Goal: Information Seeking & Learning: Stay updated

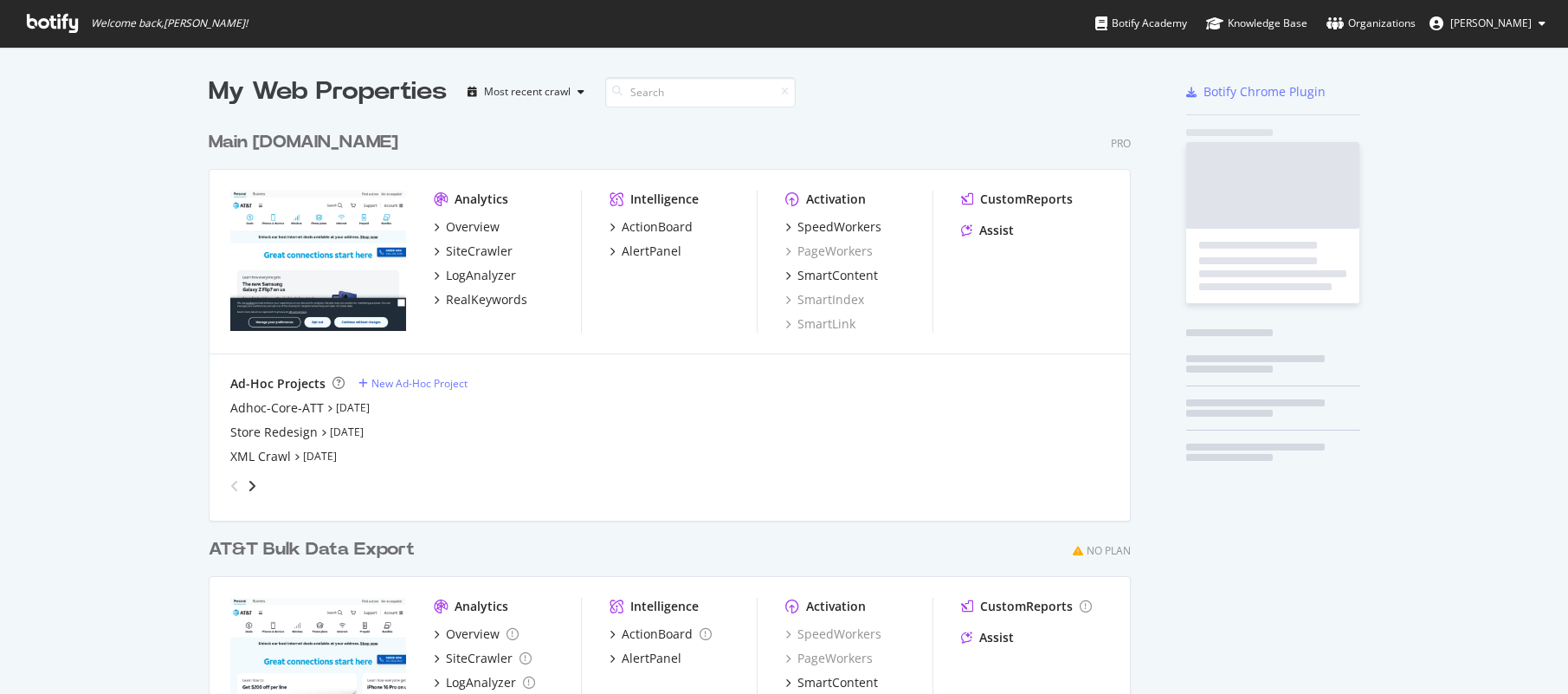
scroll to position [698, 923]
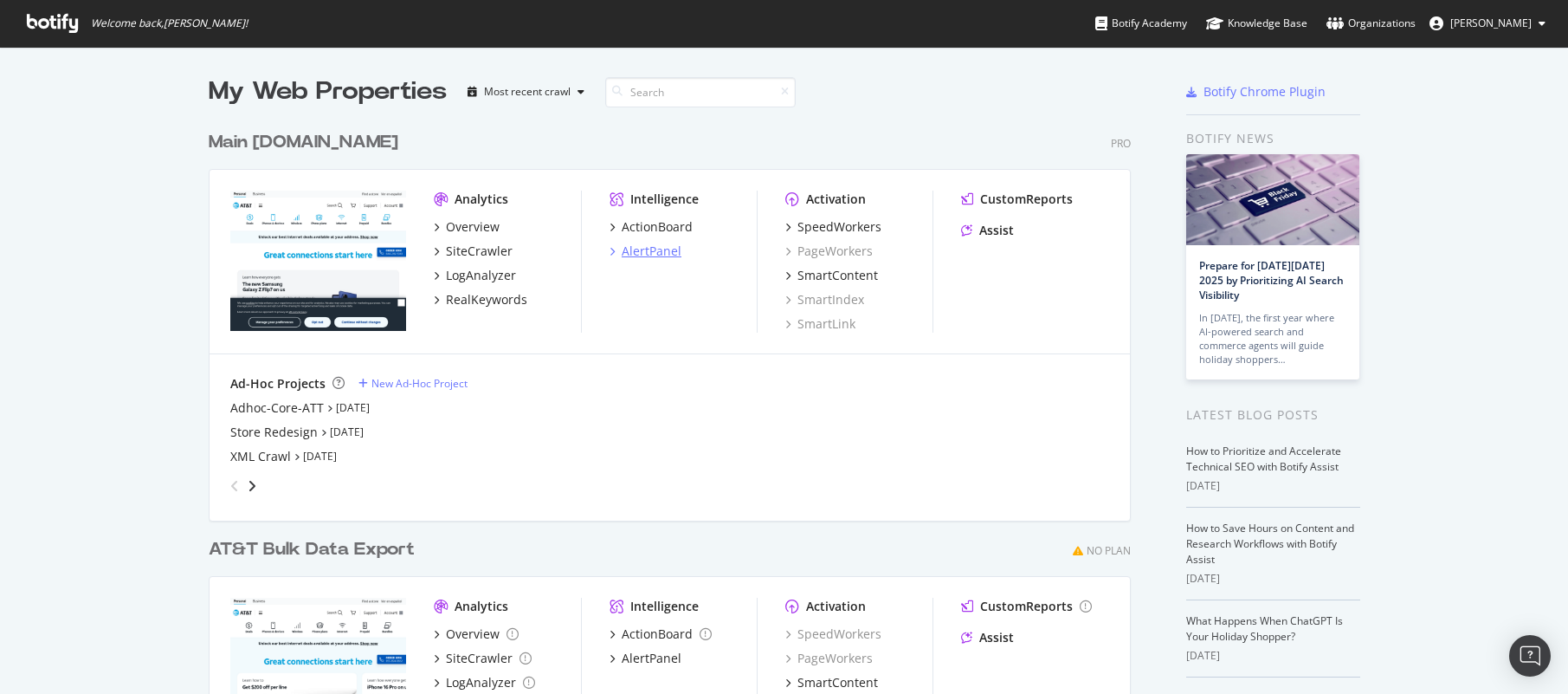
click at [664, 255] on div "AlertPanel" at bounding box center [651, 251] width 60 height 17
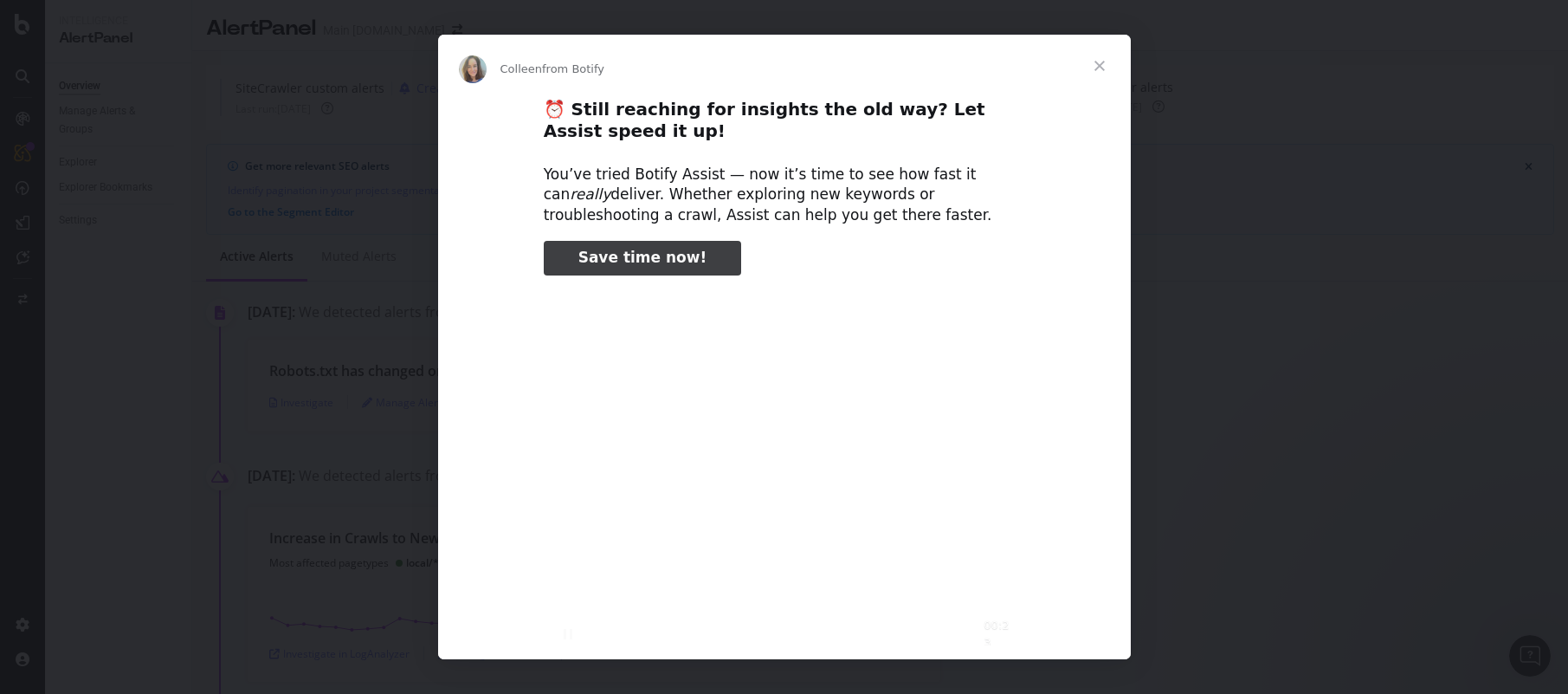
drag, startPoint x: 1100, startPoint y: 73, endPoint x: 1010, endPoint y: 360, distance: 300.8
click at [1010, 360] on div "Colleen from Botify ⏰ Still reaching for insights the old way? Let Assist speed…" at bounding box center [784, 347] width 693 height 625
type input "1354335"
click at [1098, 66] on span "Close" at bounding box center [1100, 66] width 62 height 63
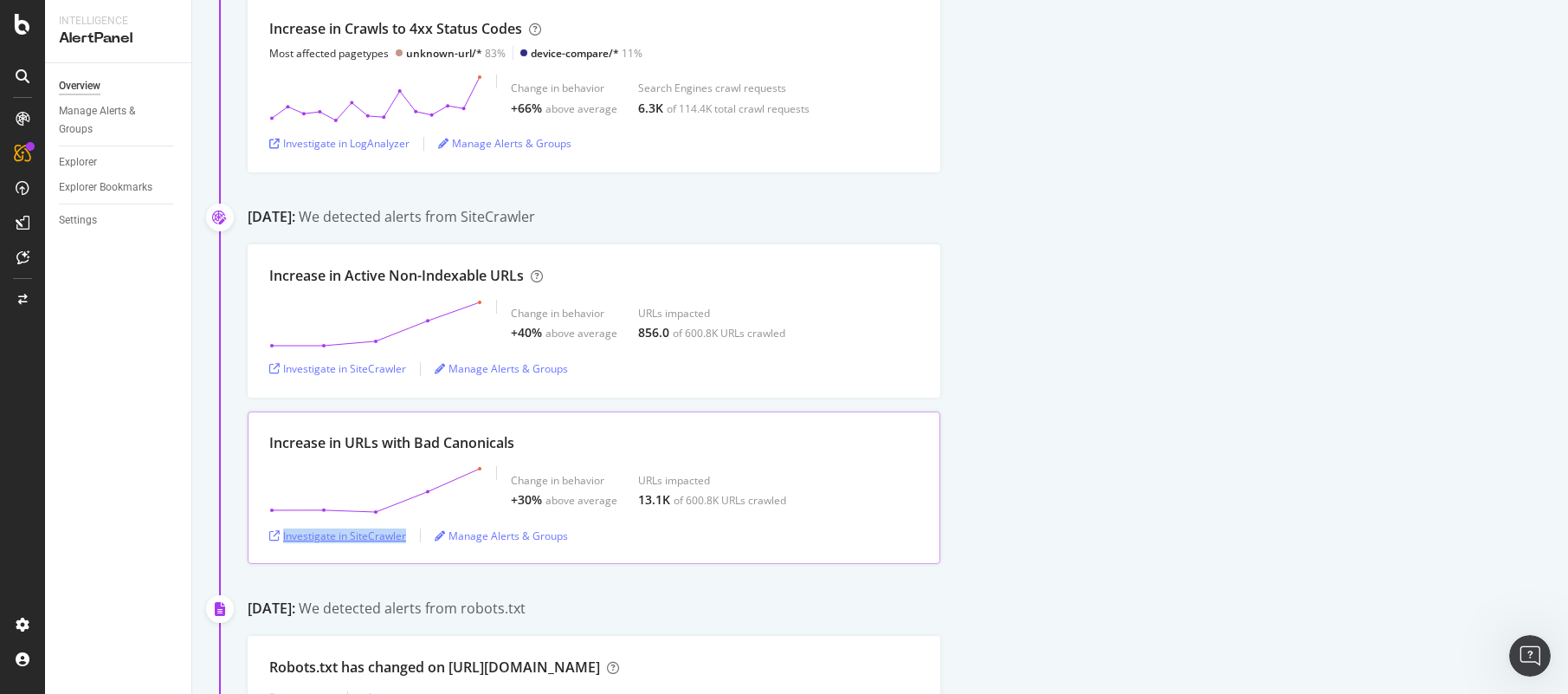
scroll to position [758, 0]
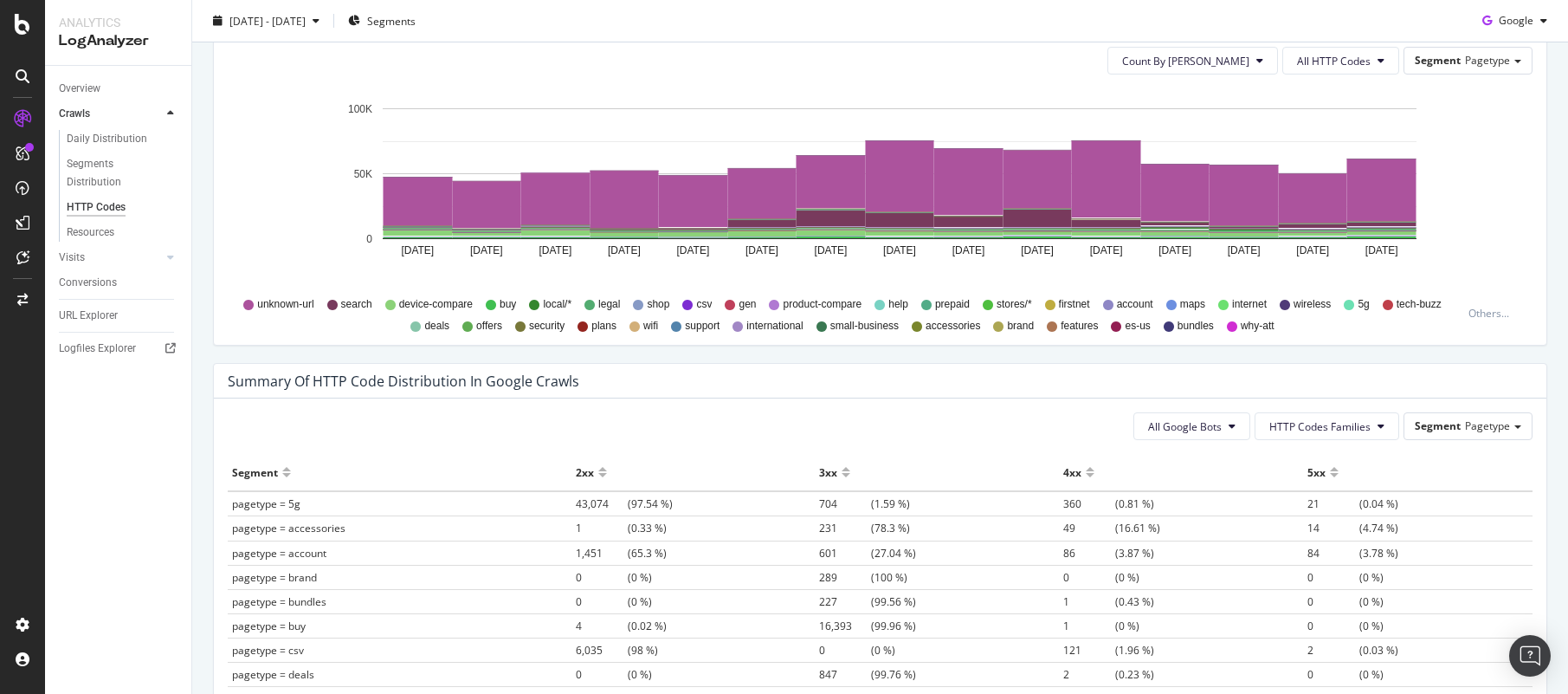
scroll to position [969, 0]
click at [432, 304] on span "device-compare" at bounding box center [436, 303] width 73 height 15
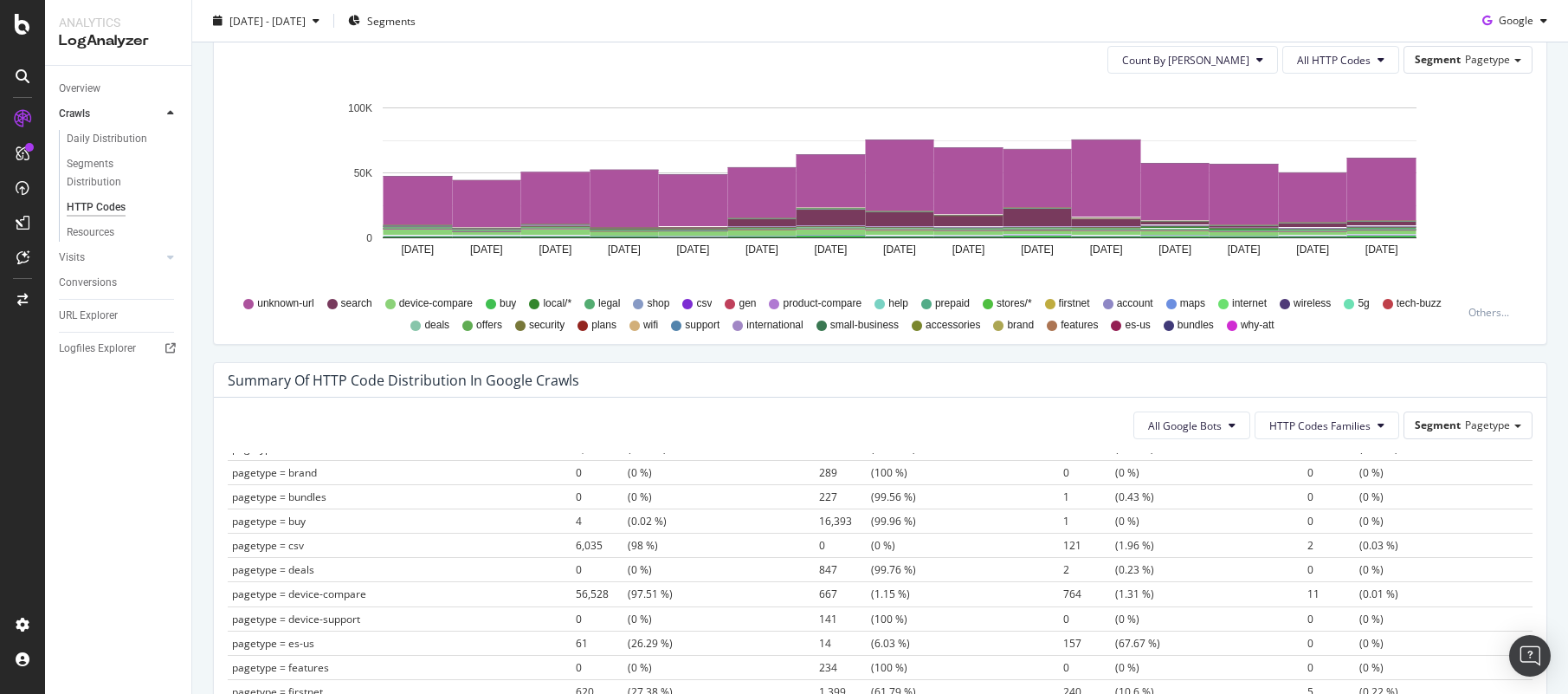
scroll to position [114, 0]
click at [1484, 422] on span "Pagetype" at bounding box center [1487, 425] width 45 height 15
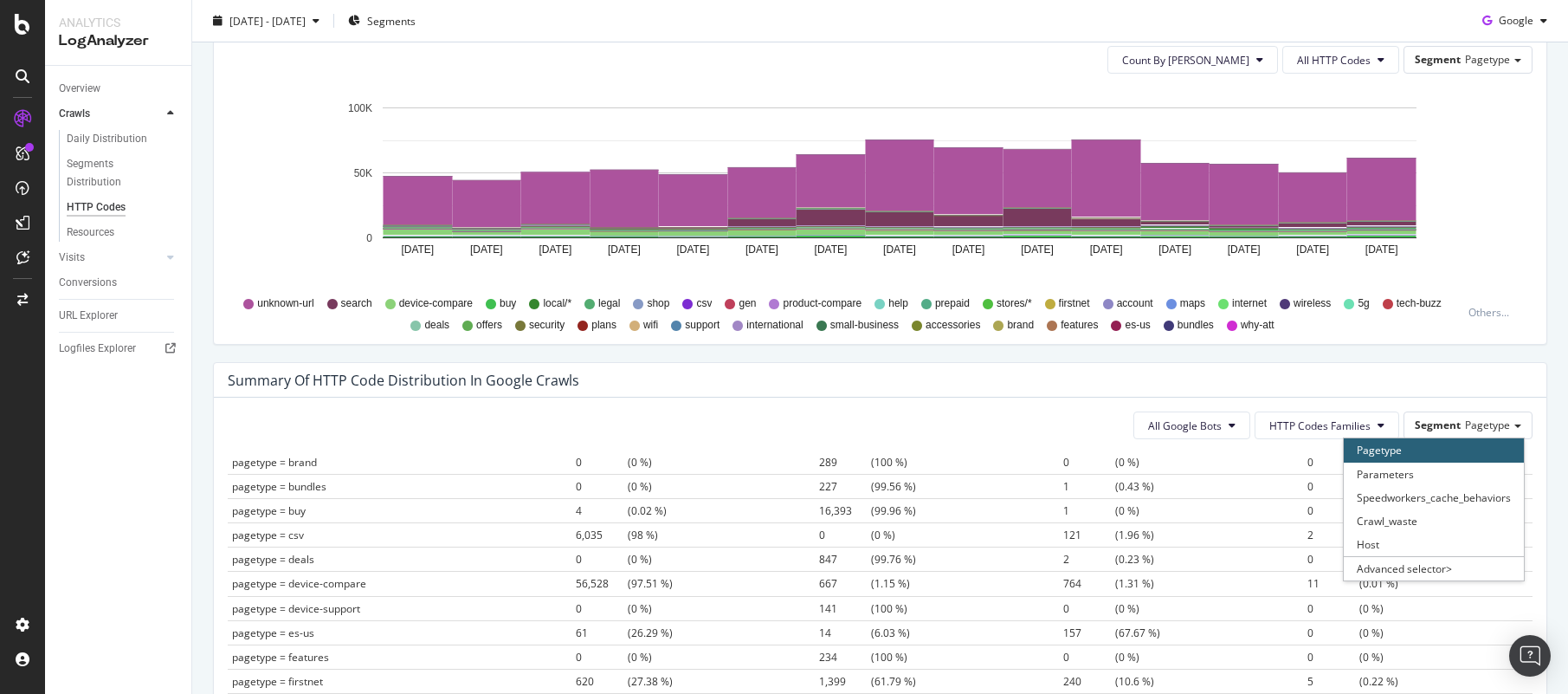
click at [1499, 376] on div "Summary of HTTP Code Distribution in google crawls" at bounding box center [880, 381] width 1333 height 35
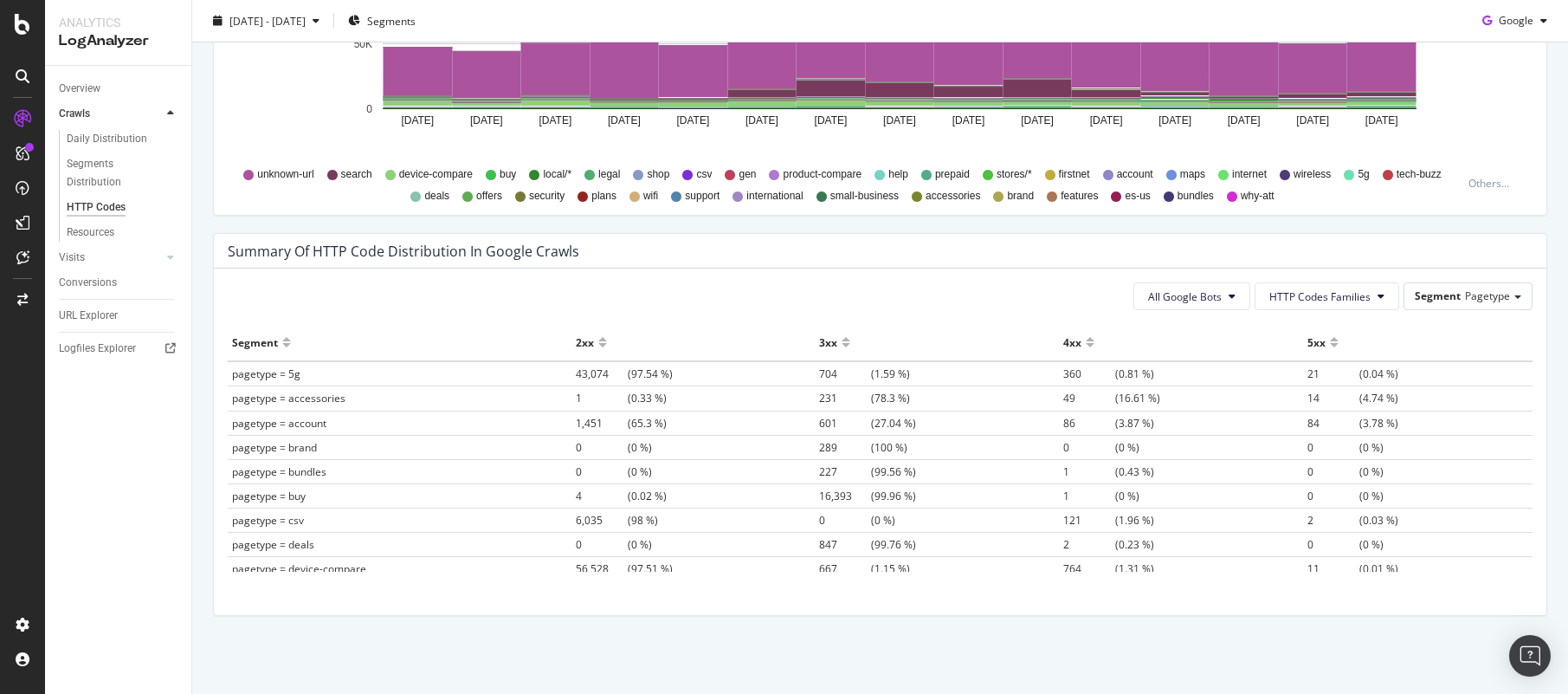
scroll to position [1095, 0]
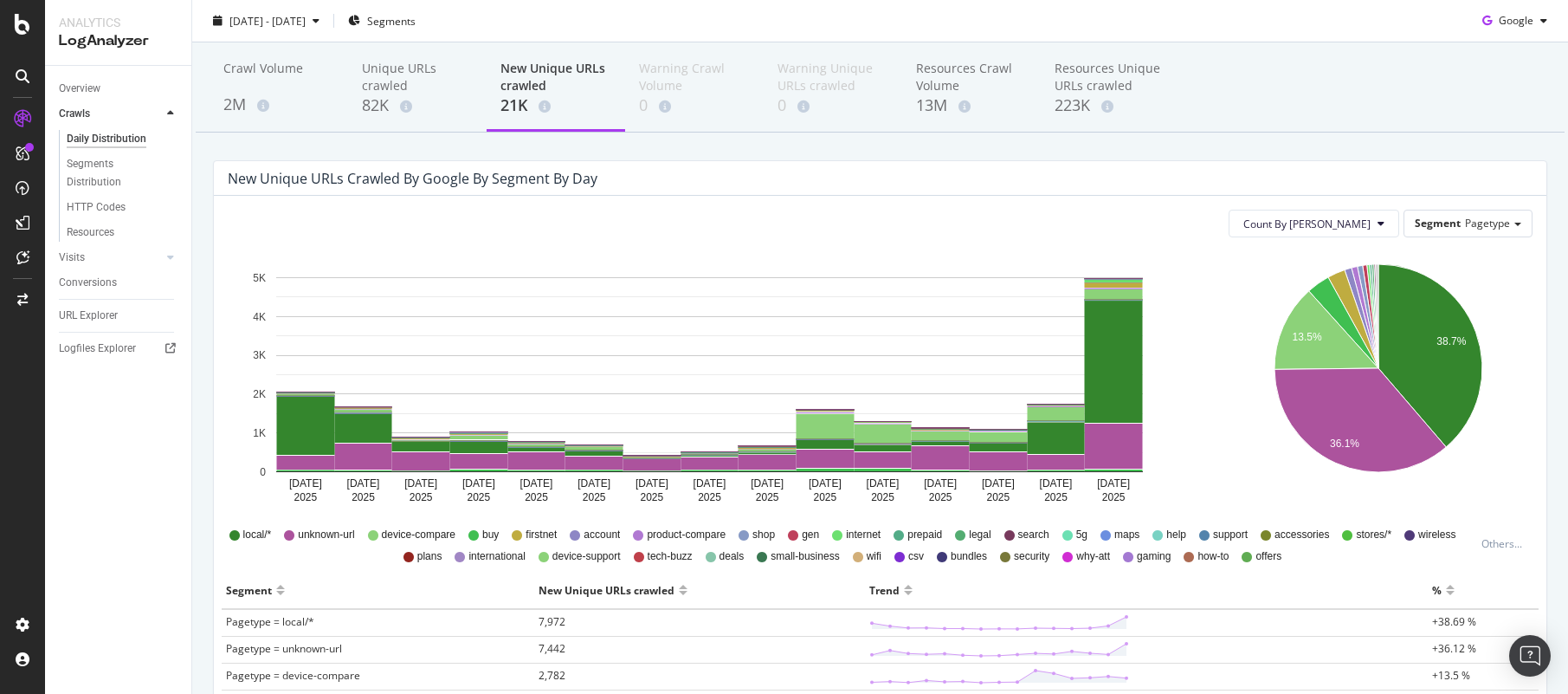
scroll to position [60, 0]
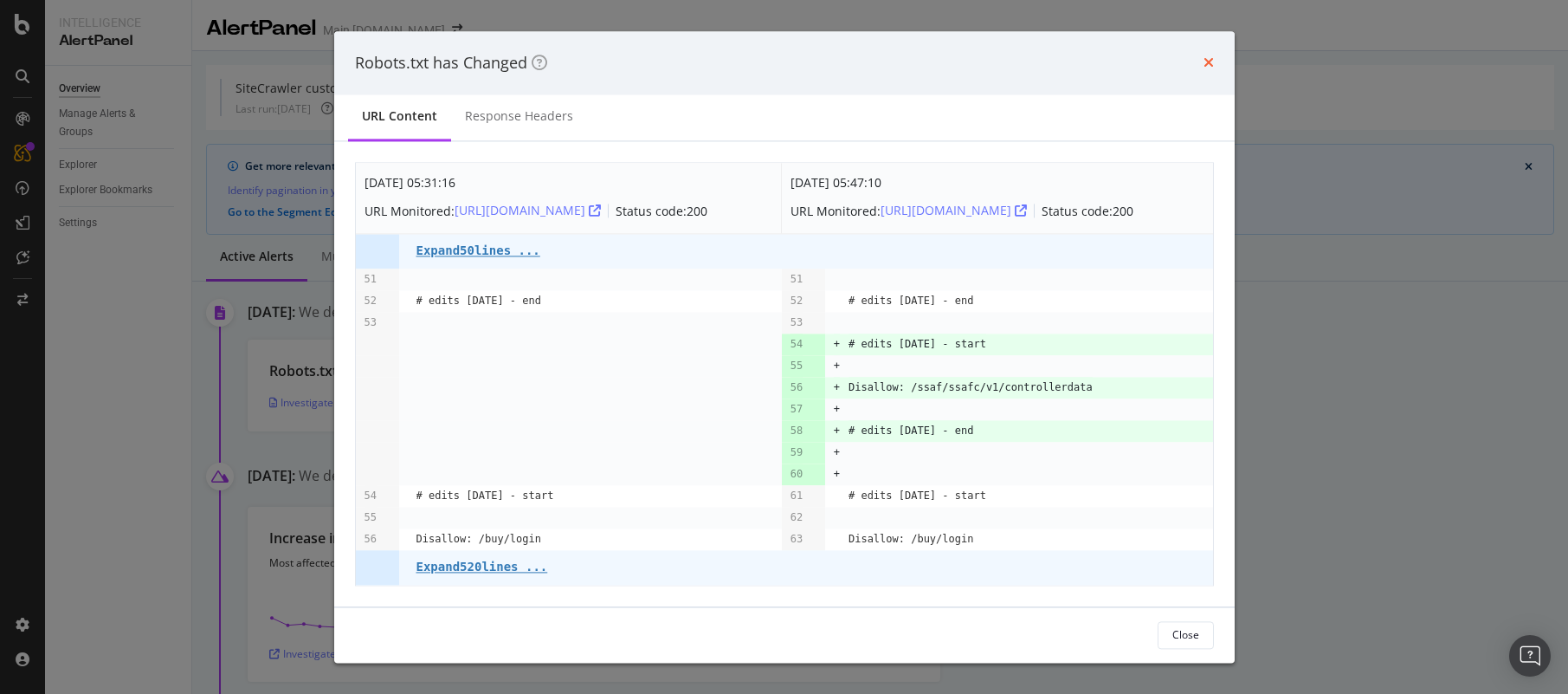
click at [1203, 63] on icon "times" at bounding box center [1208, 63] width 10 height 14
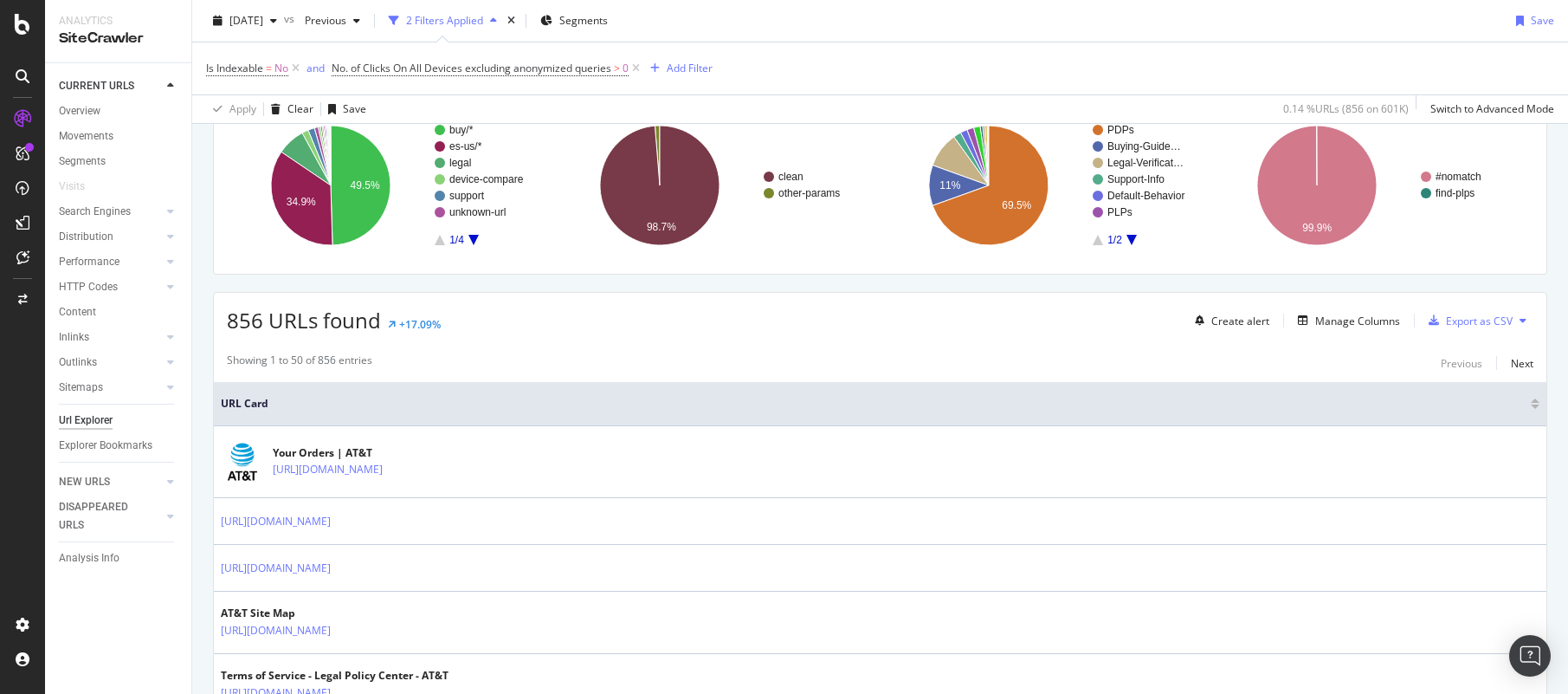
scroll to position [143, 0]
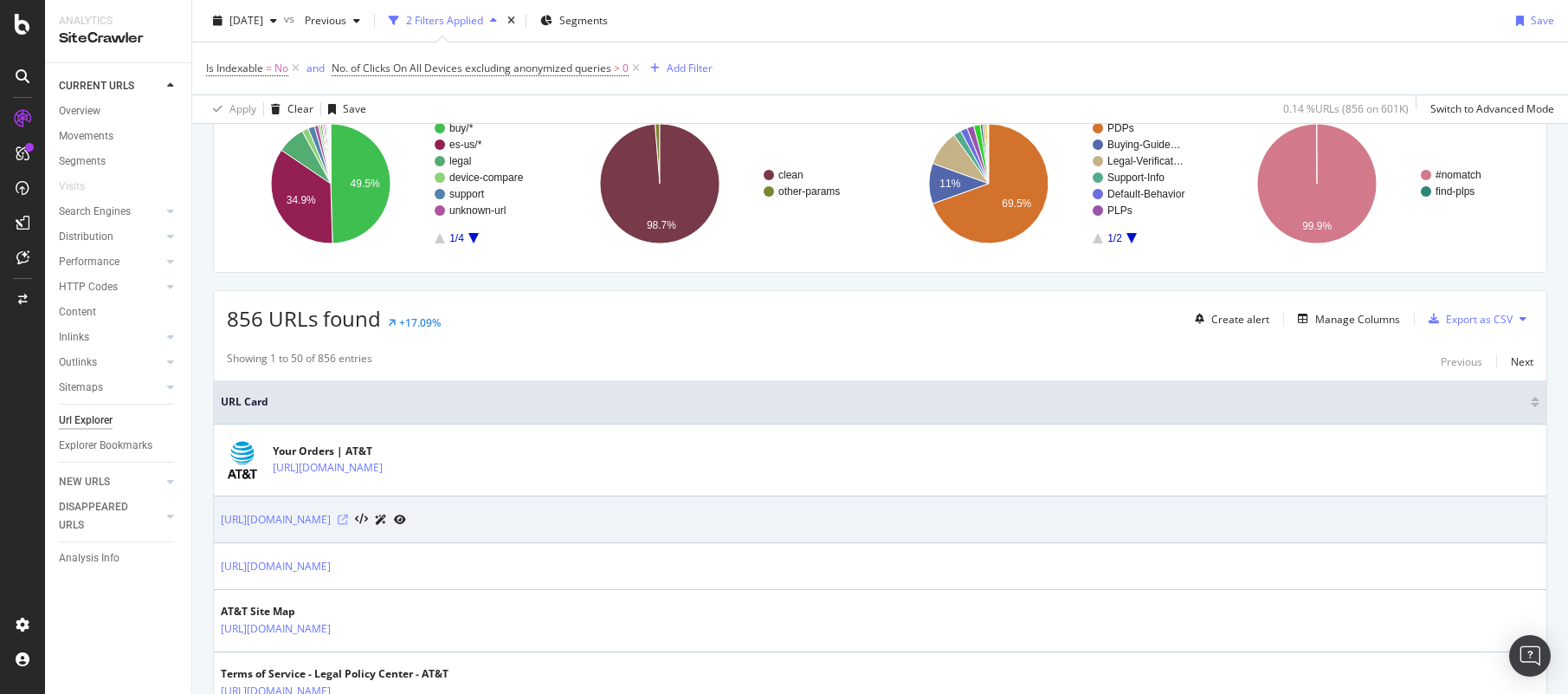
click at [348, 520] on icon at bounding box center [343, 519] width 10 height 10
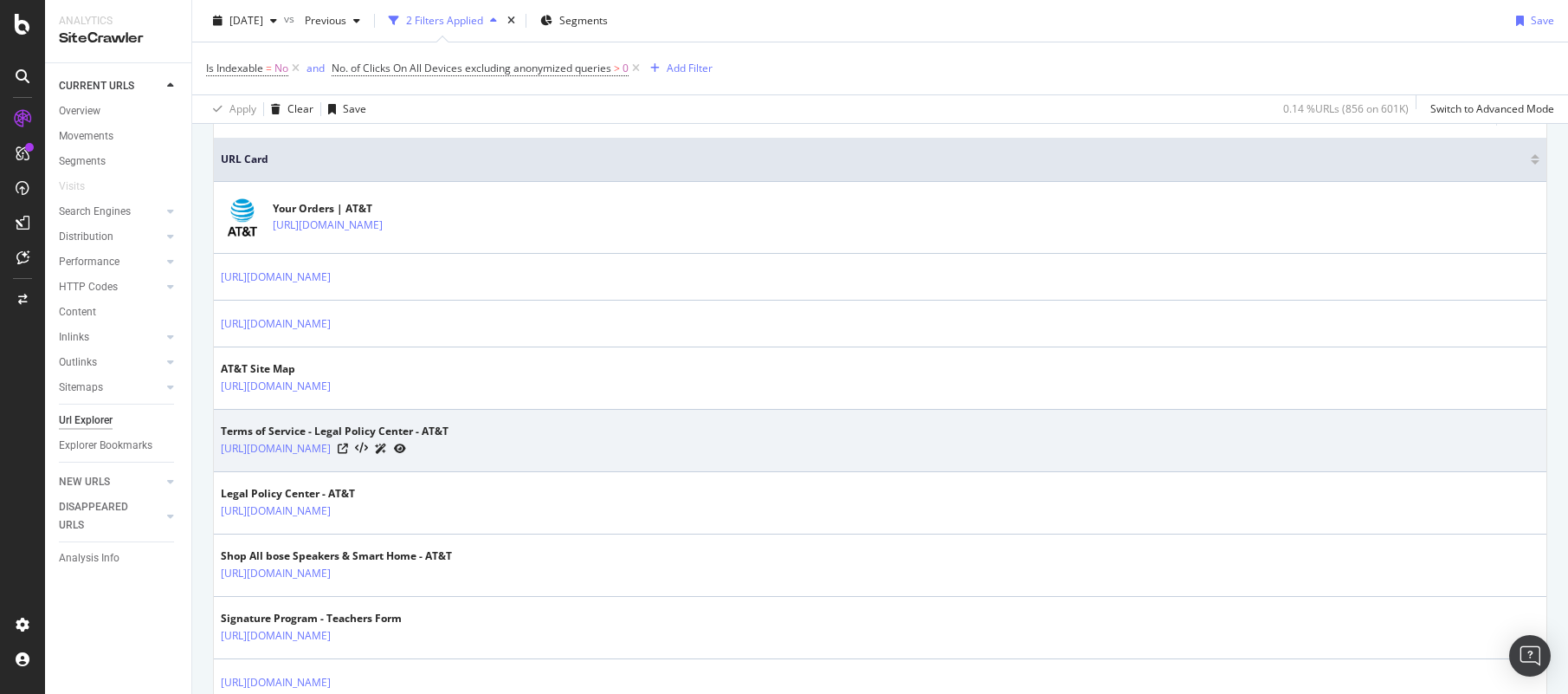
scroll to position [441, 0]
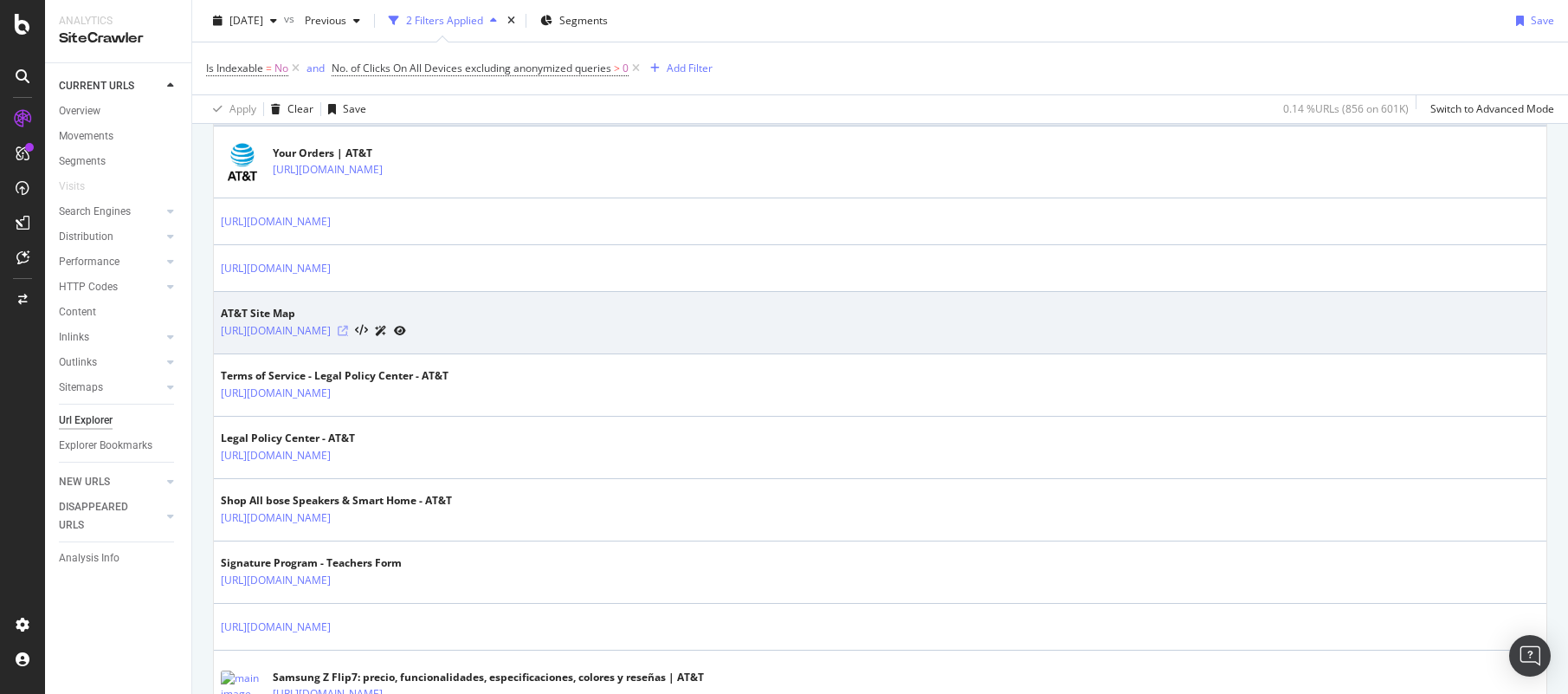
click at [348, 328] on icon at bounding box center [343, 330] width 10 height 10
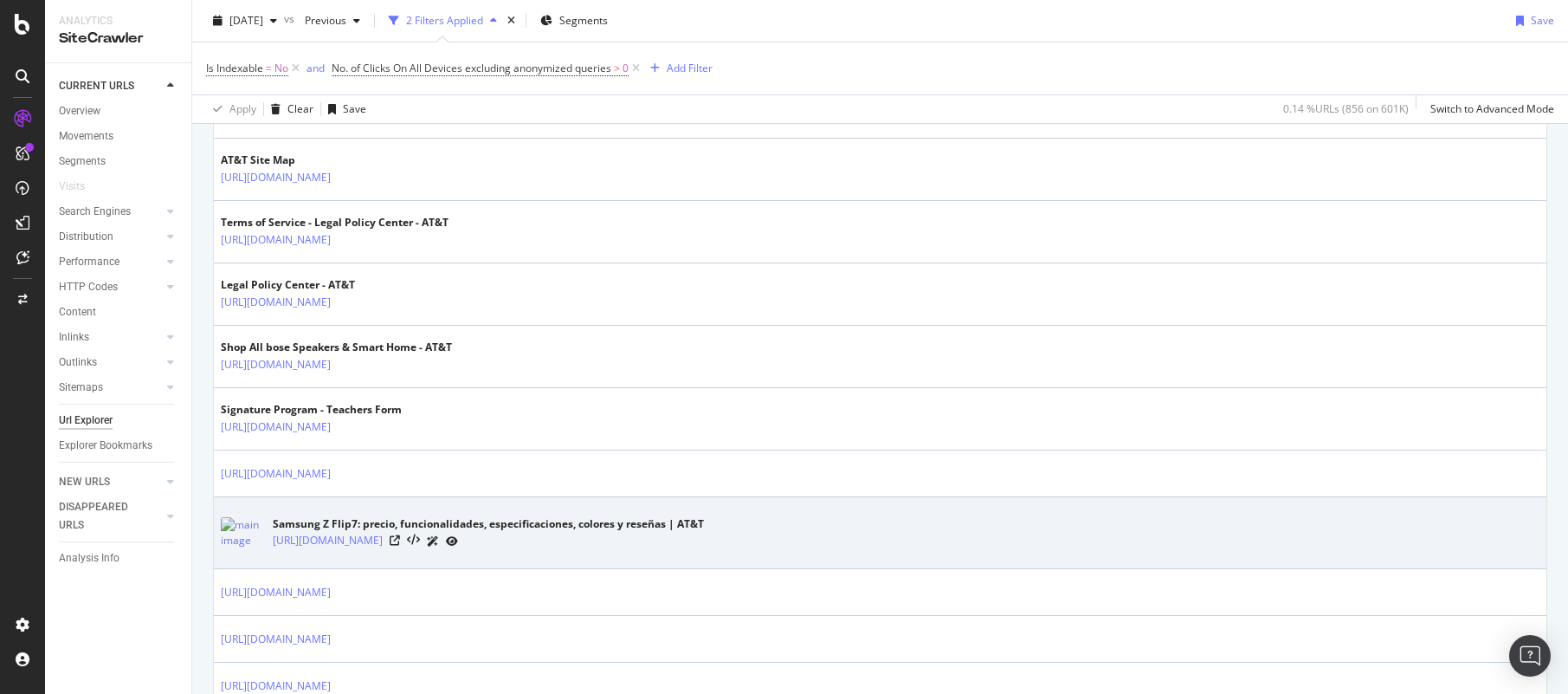
scroll to position [889, 0]
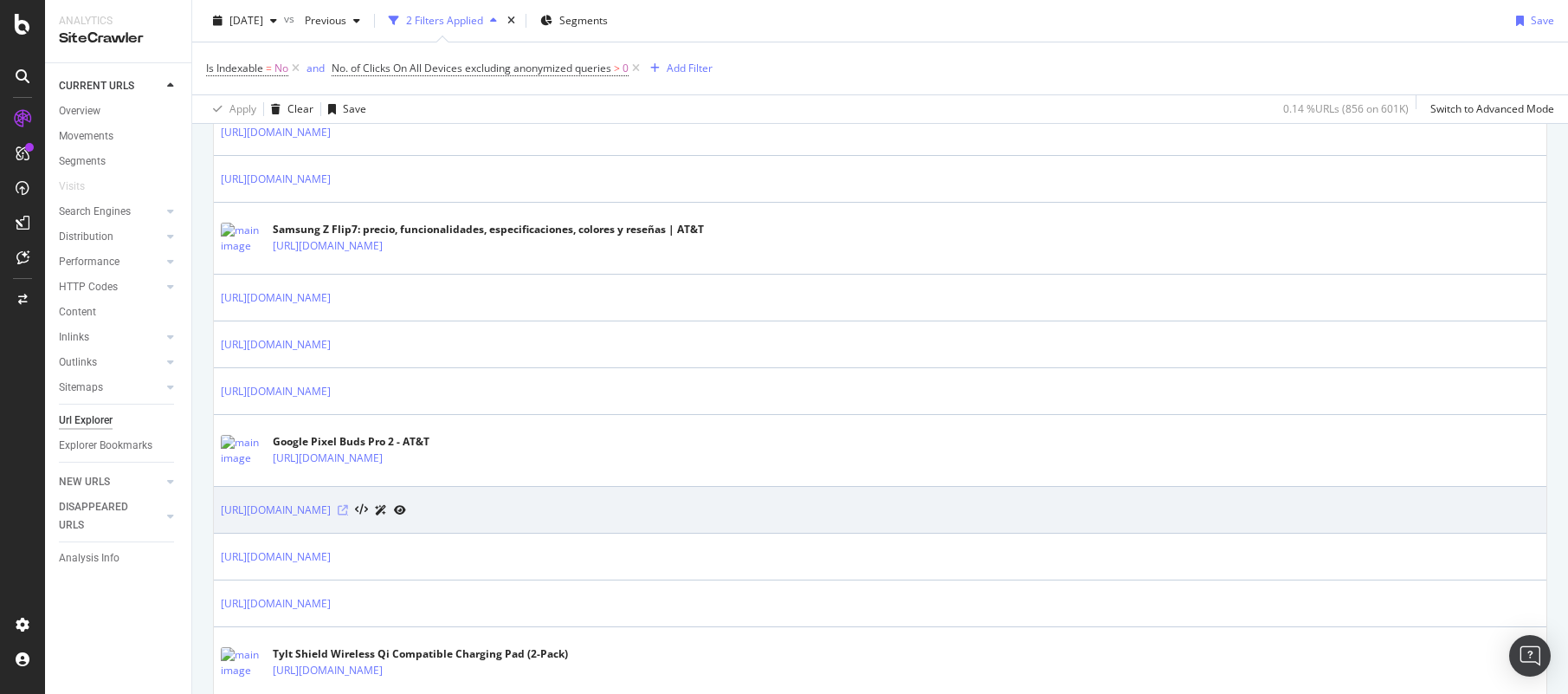
click at [348, 510] on icon at bounding box center [343, 510] width 10 height 10
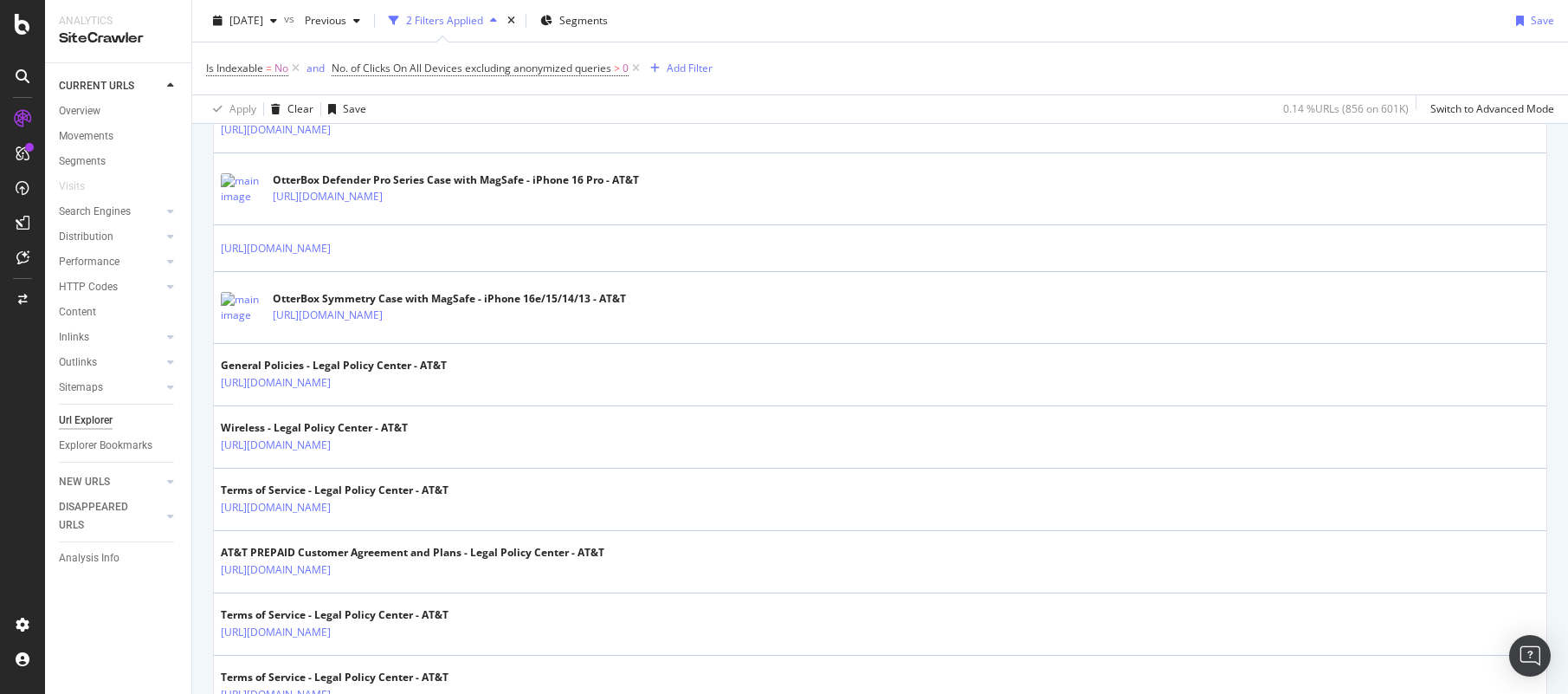
scroll to position [2588, 0]
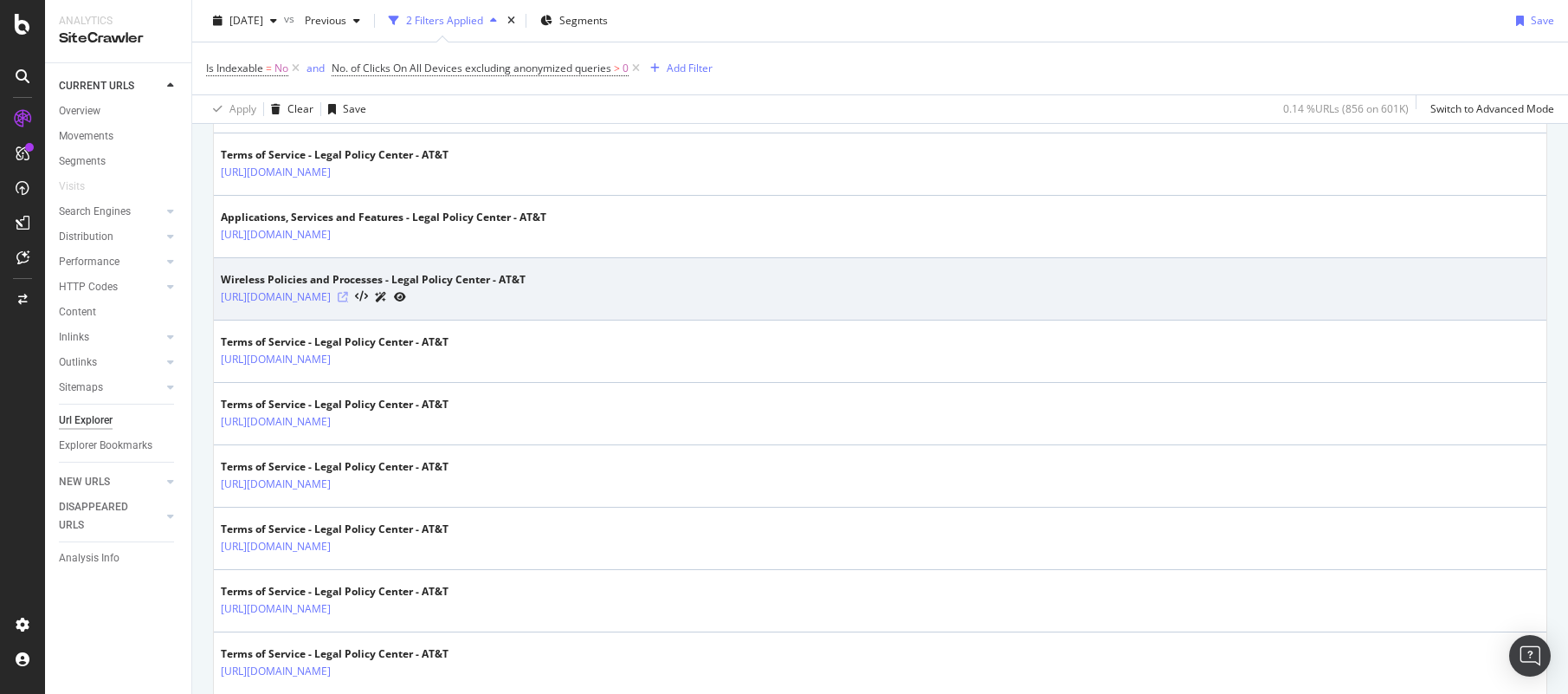
click at [348, 301] on icon at bounding box center [343, 297] width 10 height 10
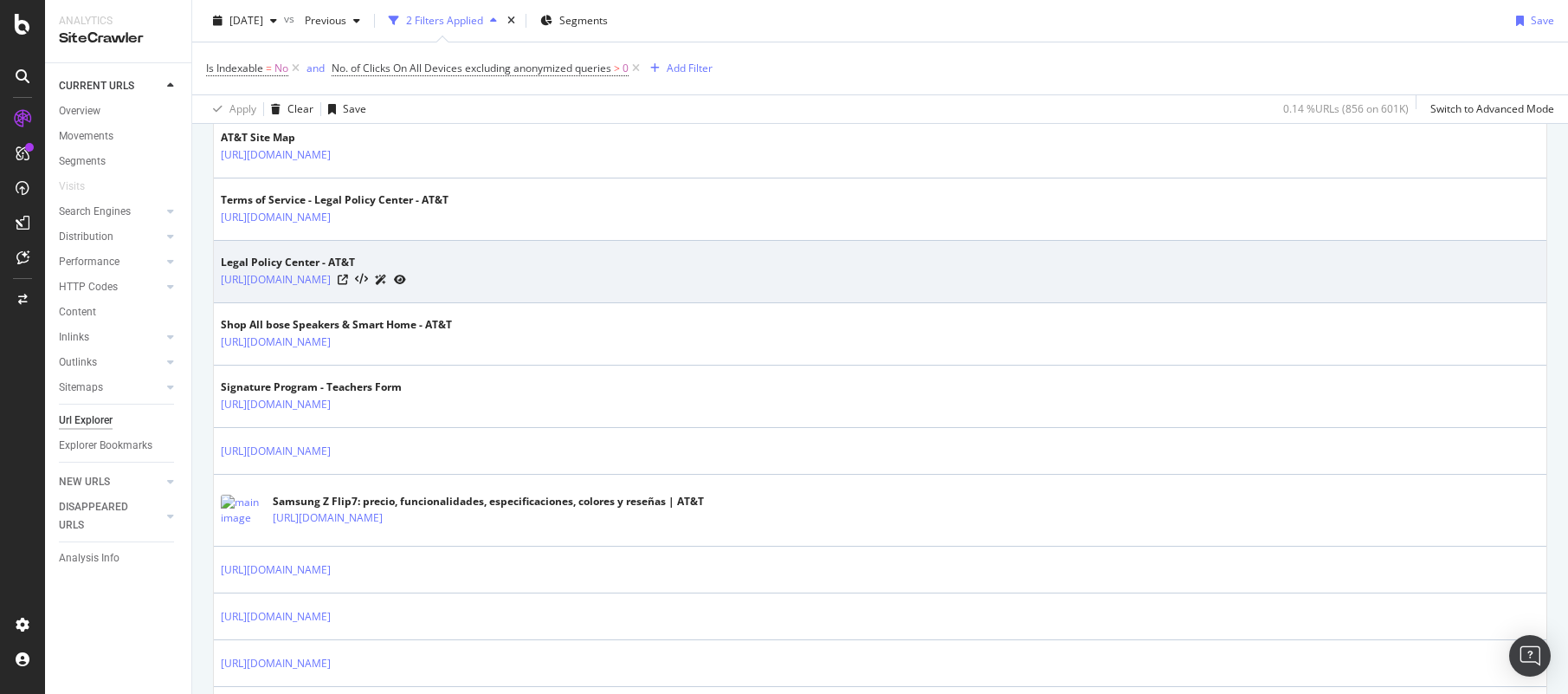
scroll to position [1067, 0]
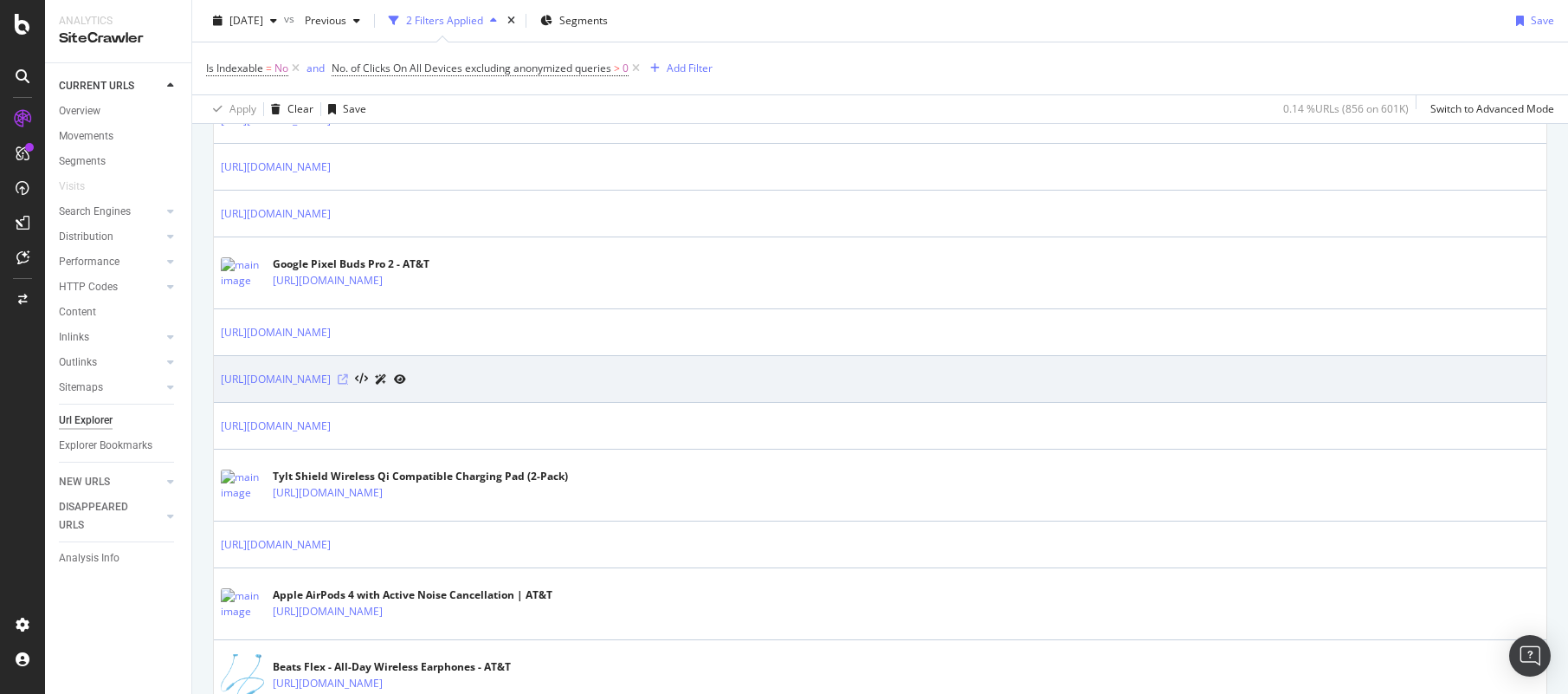
click at [348, 377] on icon at bounding box center [343, 379] width 10 height 10
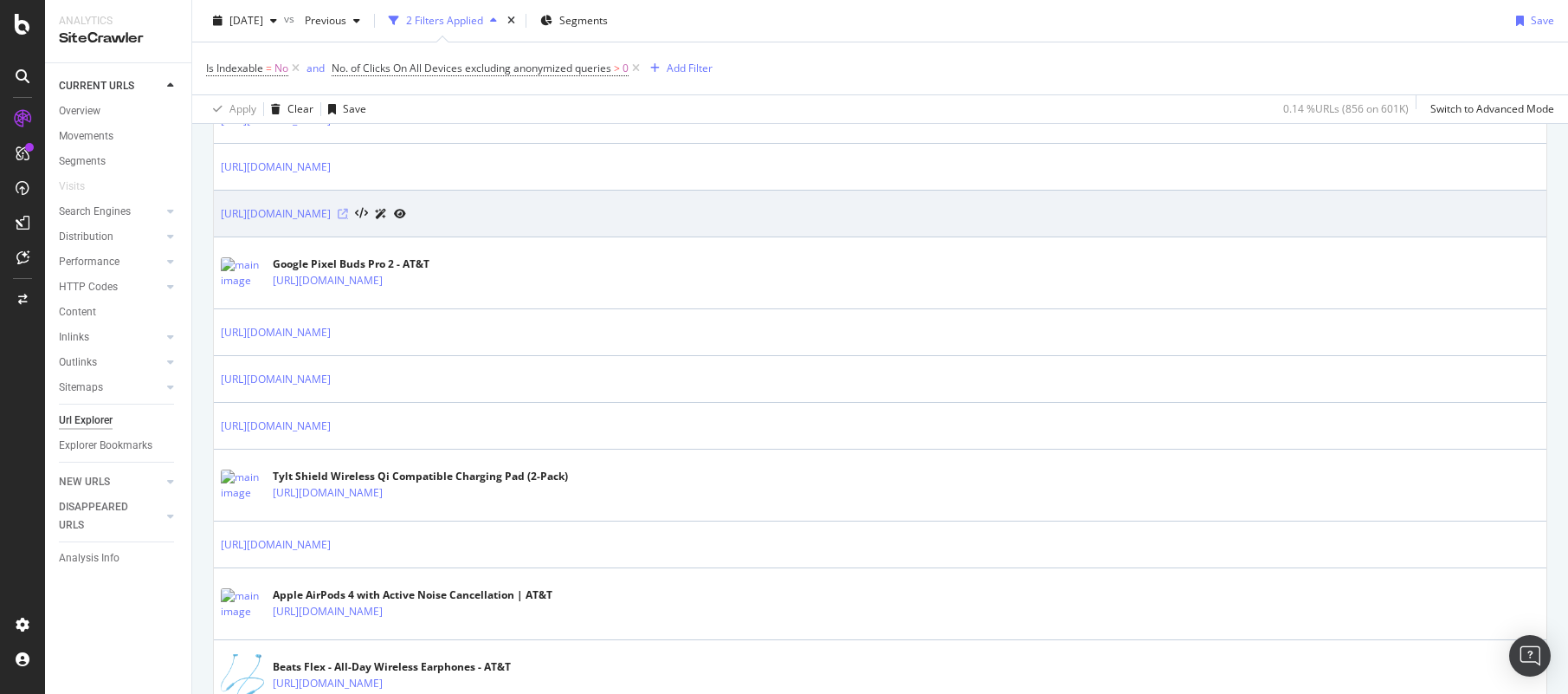
click at [348, 212] on icon at bounding box center [343, 213] width 10 height 10
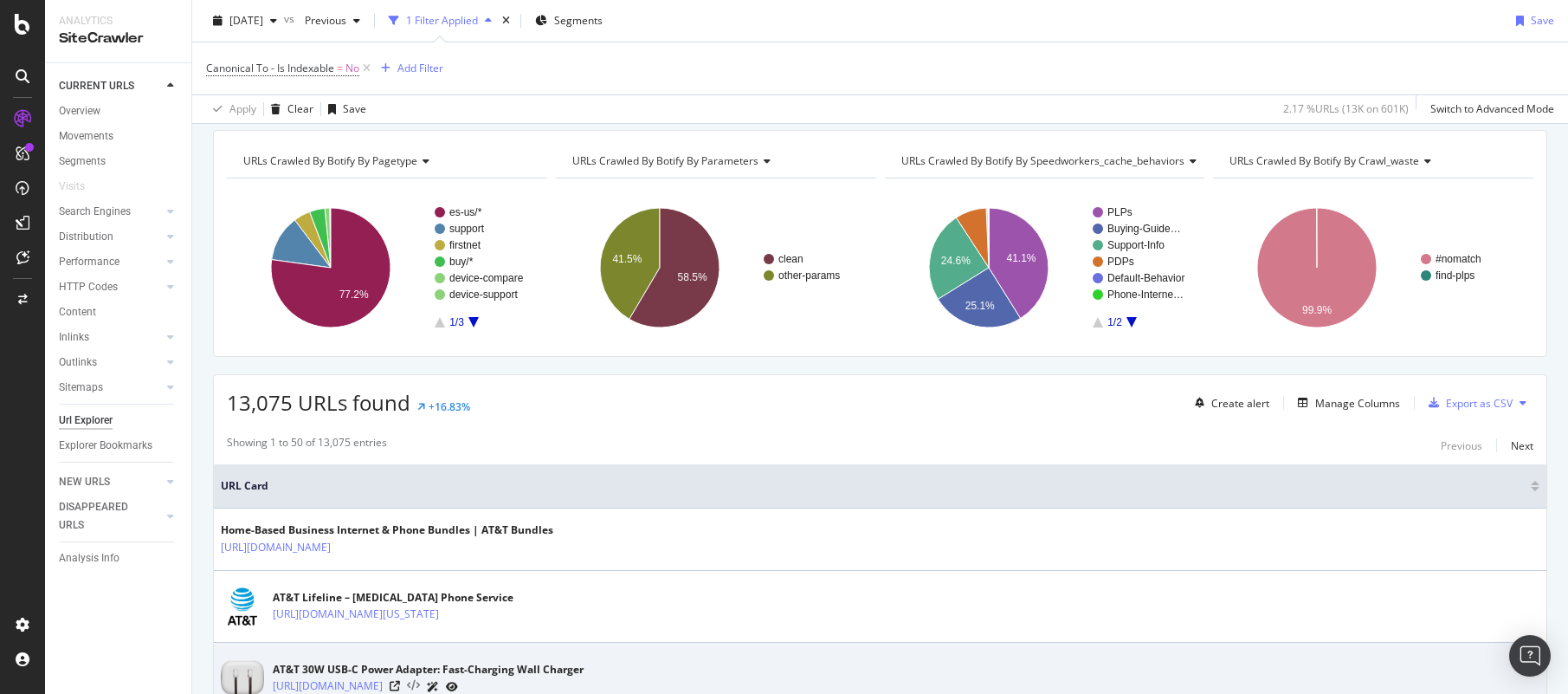
scroll to position [349, 0]
